Goal: Information Seeking & Learning: Stay updated

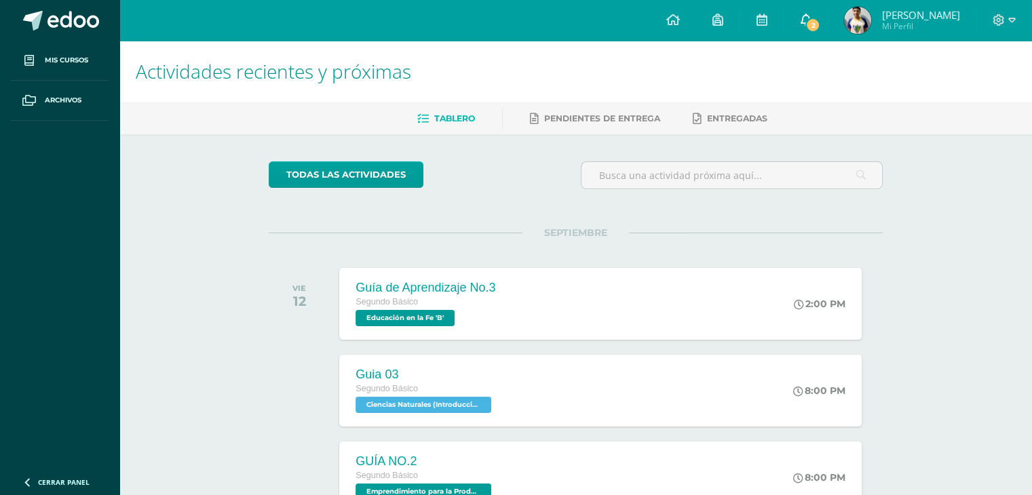
click at [811, 31] on link "2" at bounding box center [805, 20] width 43 height 41
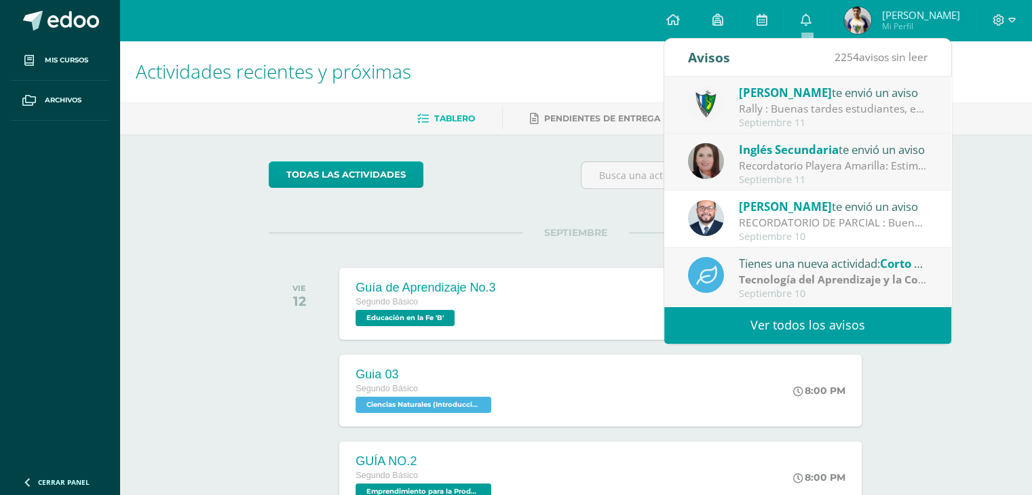
click at [795, 103] on div "Rally : Buenas tardes estudiantes, es un gusto saludarlos. Por este medio se in…" at bounding box center [833, 109] width 189 height 16
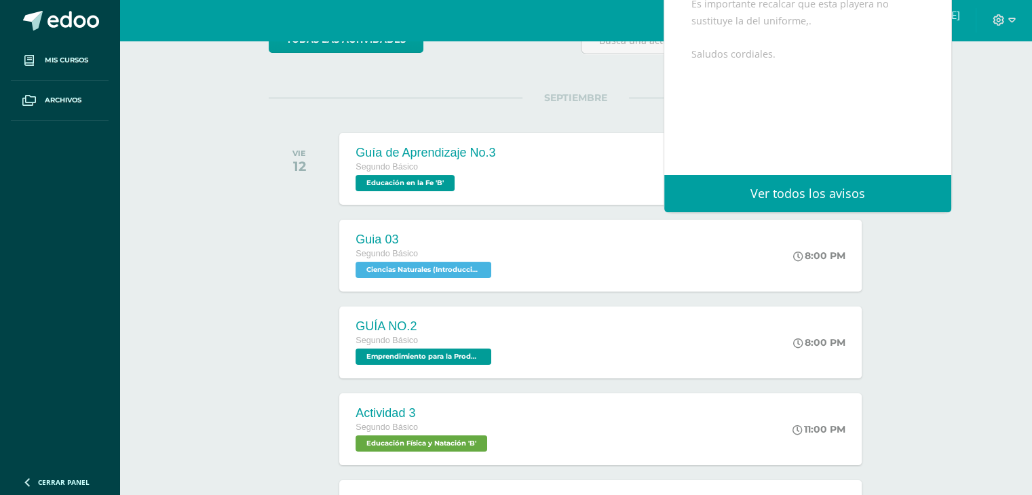
scroll to position [136, 0]
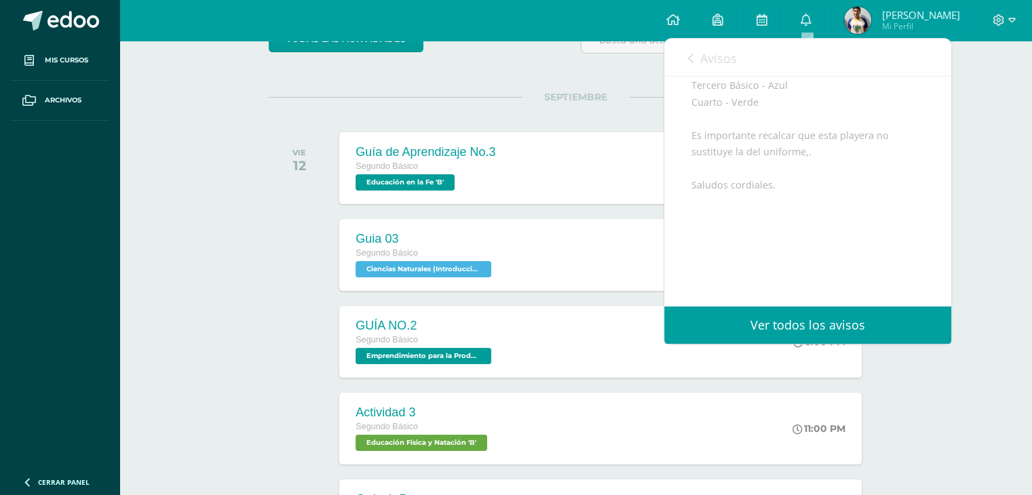
click at [753, 79] on div "Buenas tardes estudiantes, es un gusto saludarlos. Por este medio se informa qu…" at bounding box center [808, 94] width 233 height 399
click at [739, 66] on div "Avisos 2253 avisos sin leer Avisos" at bounding box center [807, 58] width 287 height 38
click at [729, 60] on span "Avisos" at bounding box center [718, 58] width 37 height 16
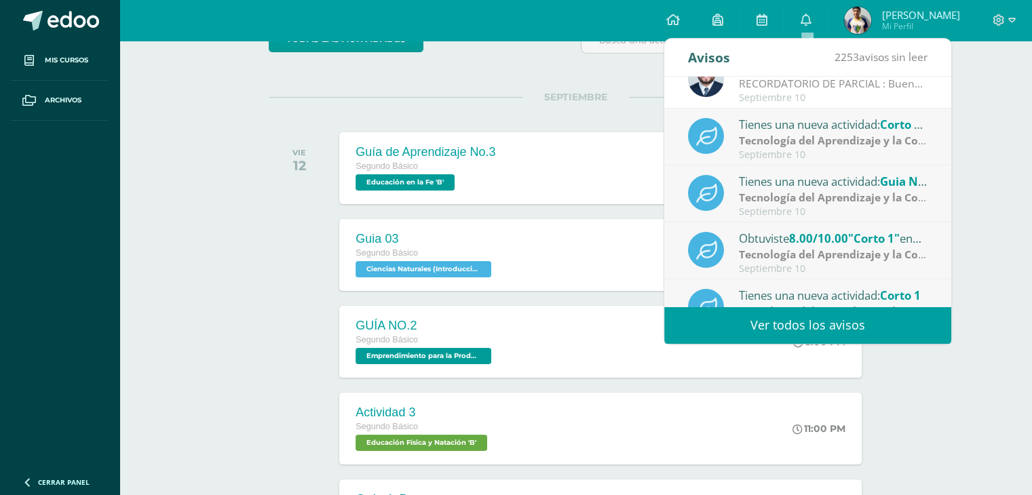
scroll to position [225, 0]
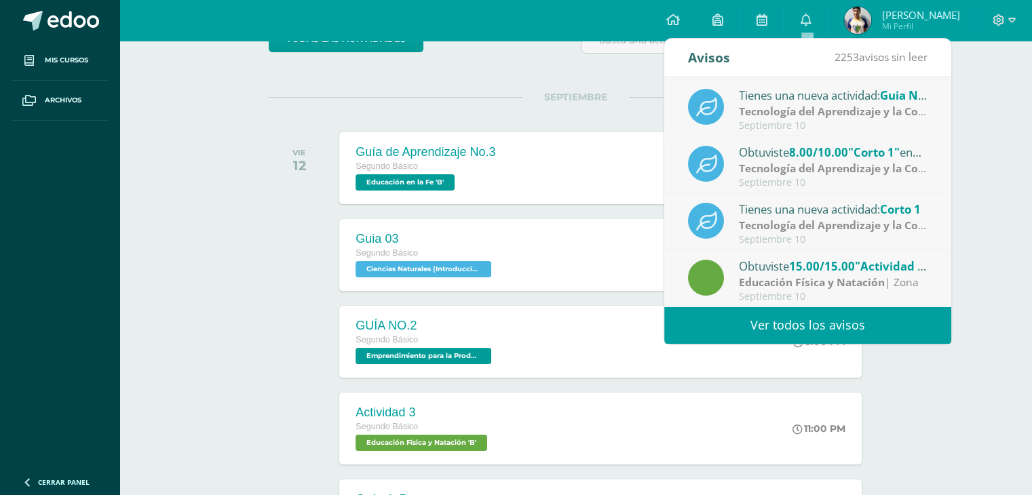
click at [857, 318] on link "Ver todos los avisos" at bounding box center [807, 325] width 287 height 37
